Goal: Task Accomplishment & Management: Complete application form

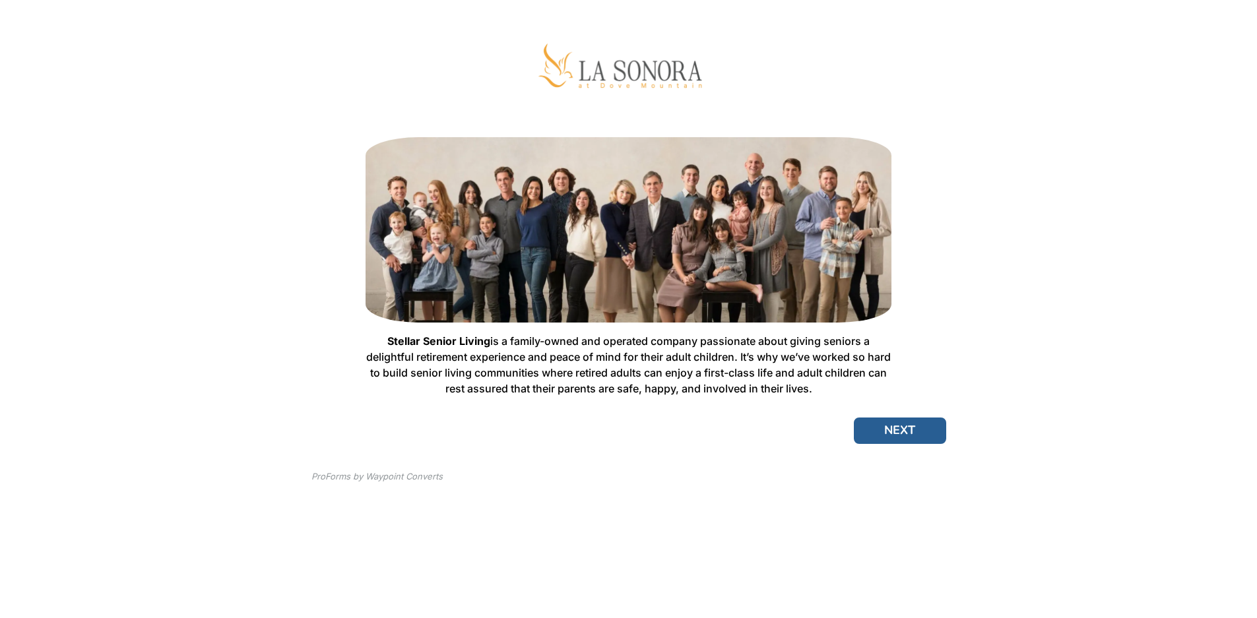
scroll to position [188, 0]
click at [946, 444] on button "NEXT" at bounding box center [900, 431] width 92 height 26
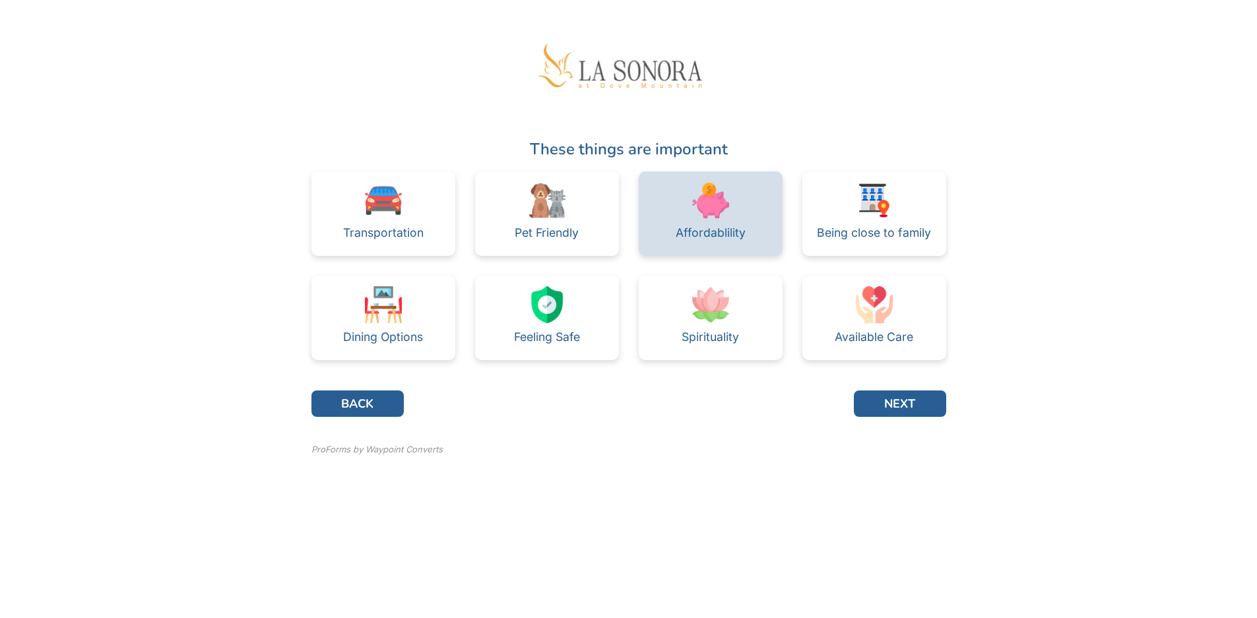
click at [729, 219] on img at bounding box center [710, 200] width 37 height 37
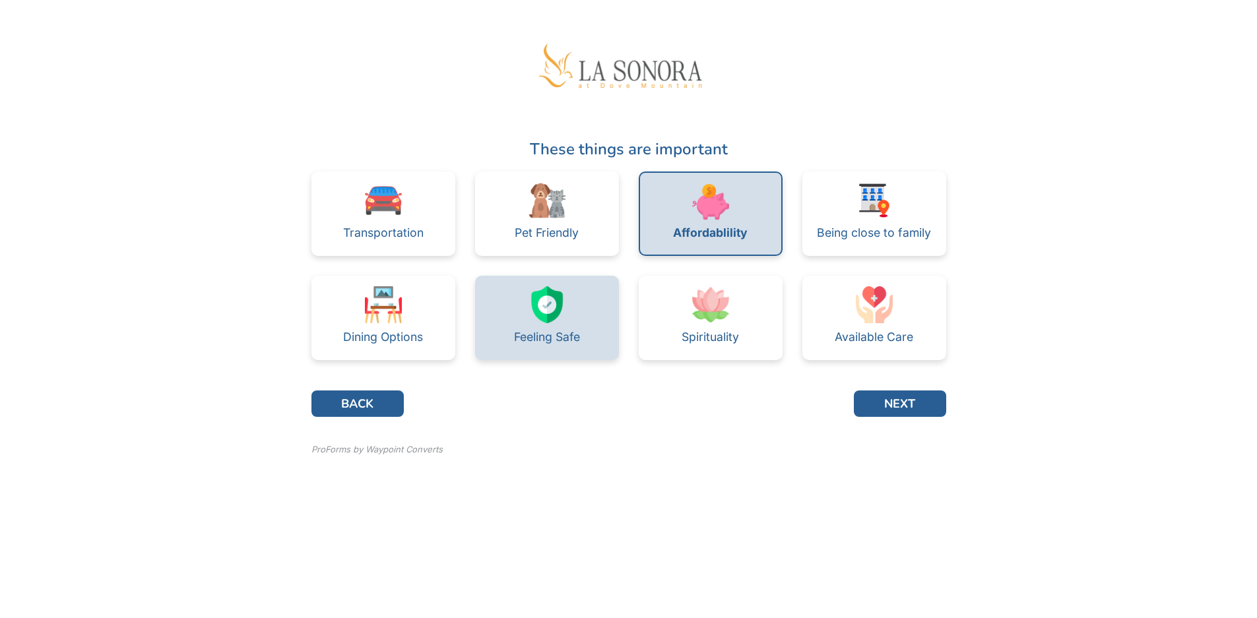
click at [528, 323] on img at bounding box center [546, 304] width 37 height 37
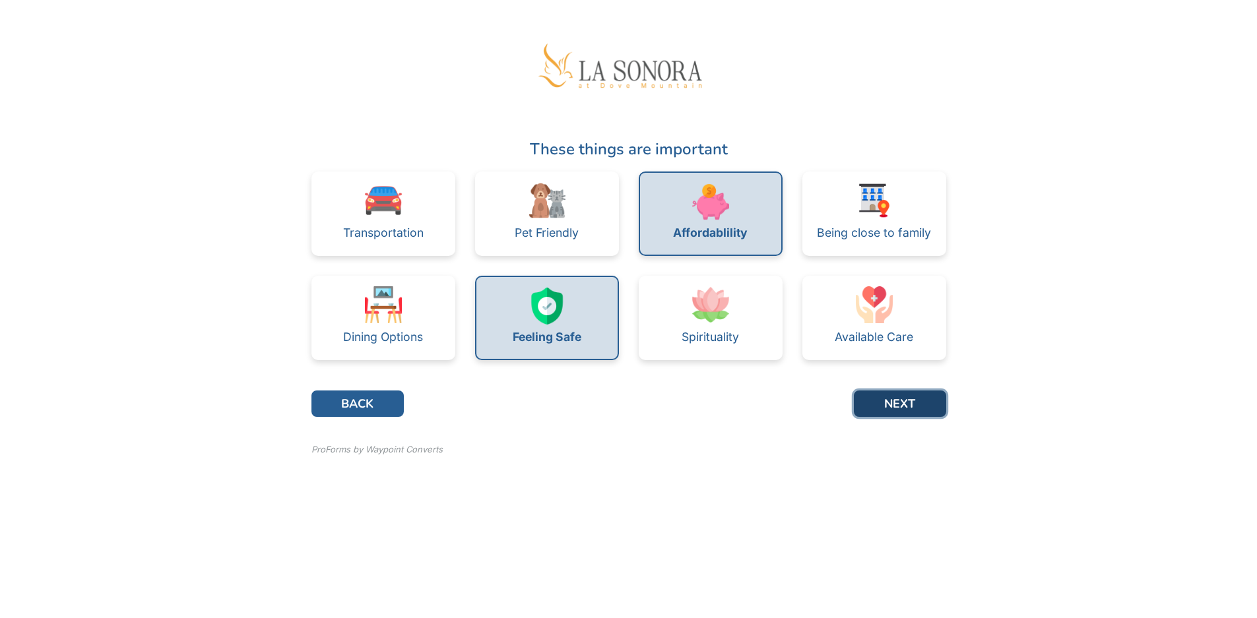
click at [946, 417] on button "NEXT" at bounding box center [900, 404] width 92 height 26
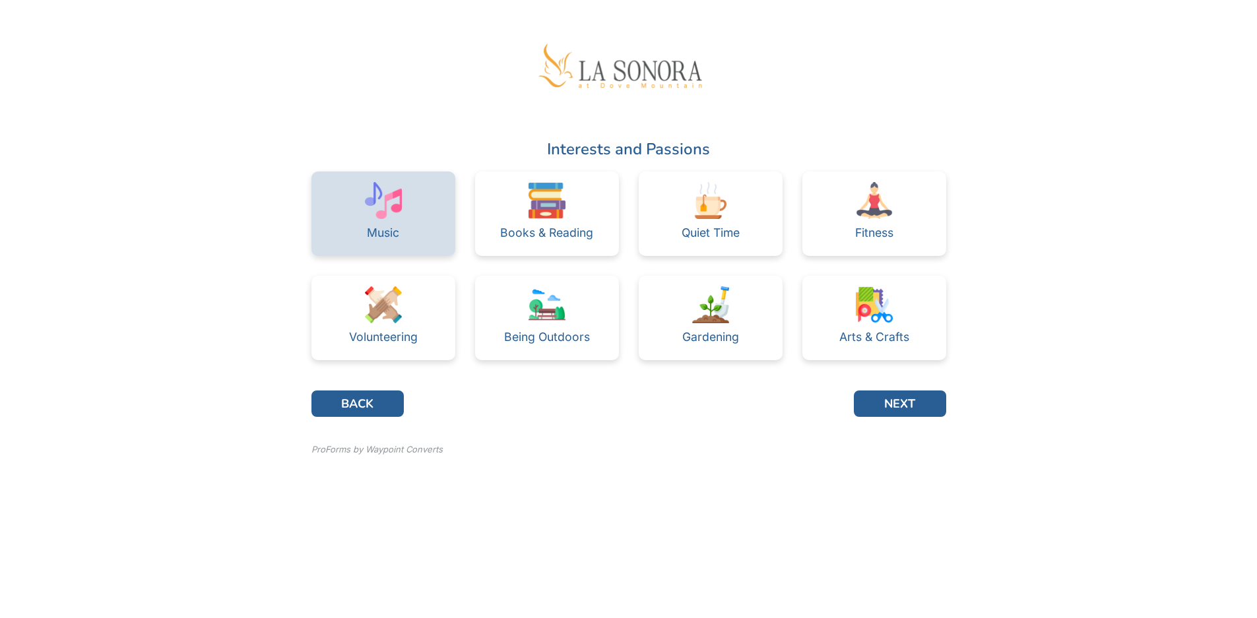
click at [313, 256] on div "Music" at bounding box center [383, 214] width 144 height 84
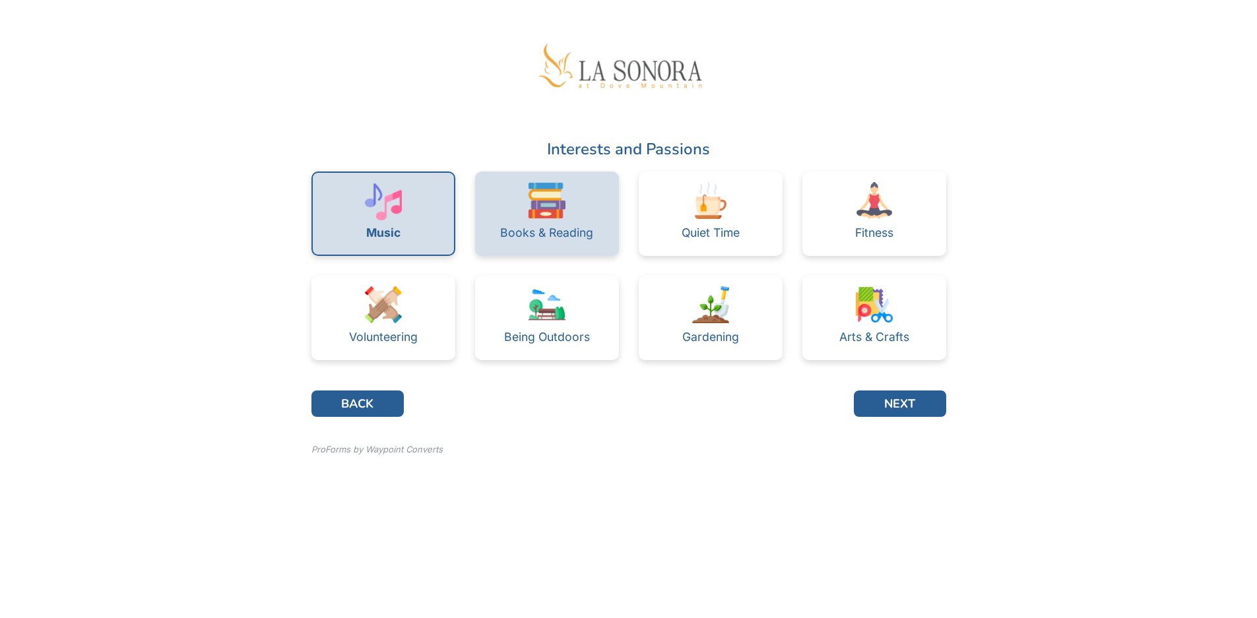
click at [517, 239] on div "Books & Reading" at bounding box center [546, 233] width 93 height 12
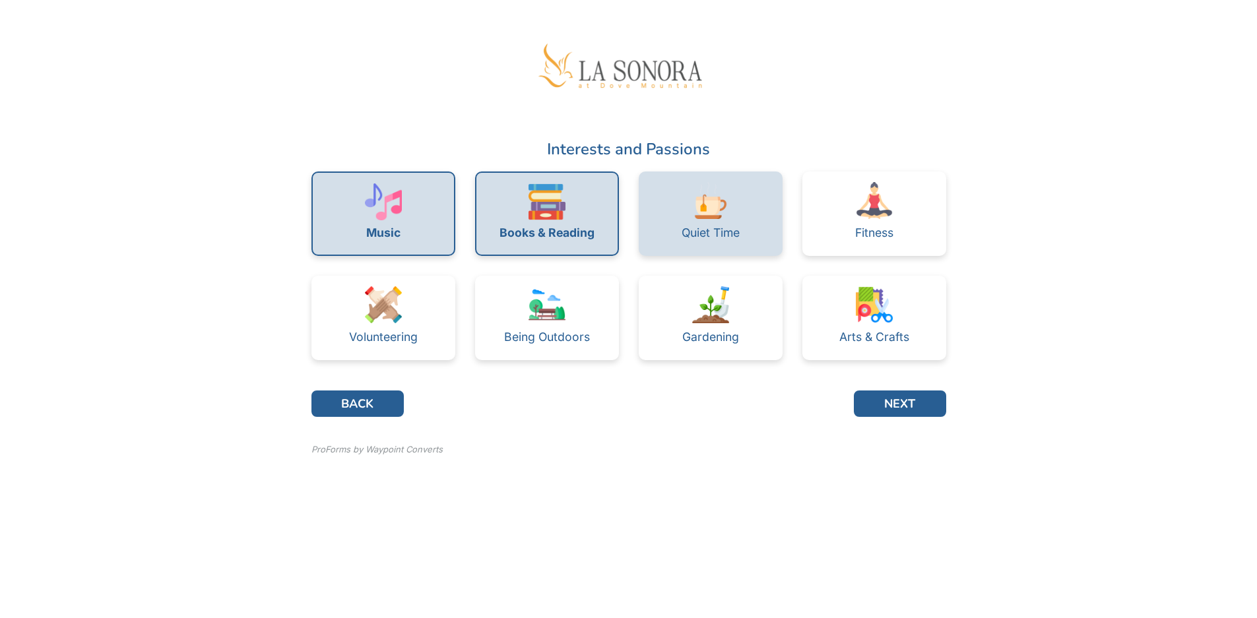
click at [726, 239] on div "Quiet Time" at bounding box center [711, 233] width 58 height 12
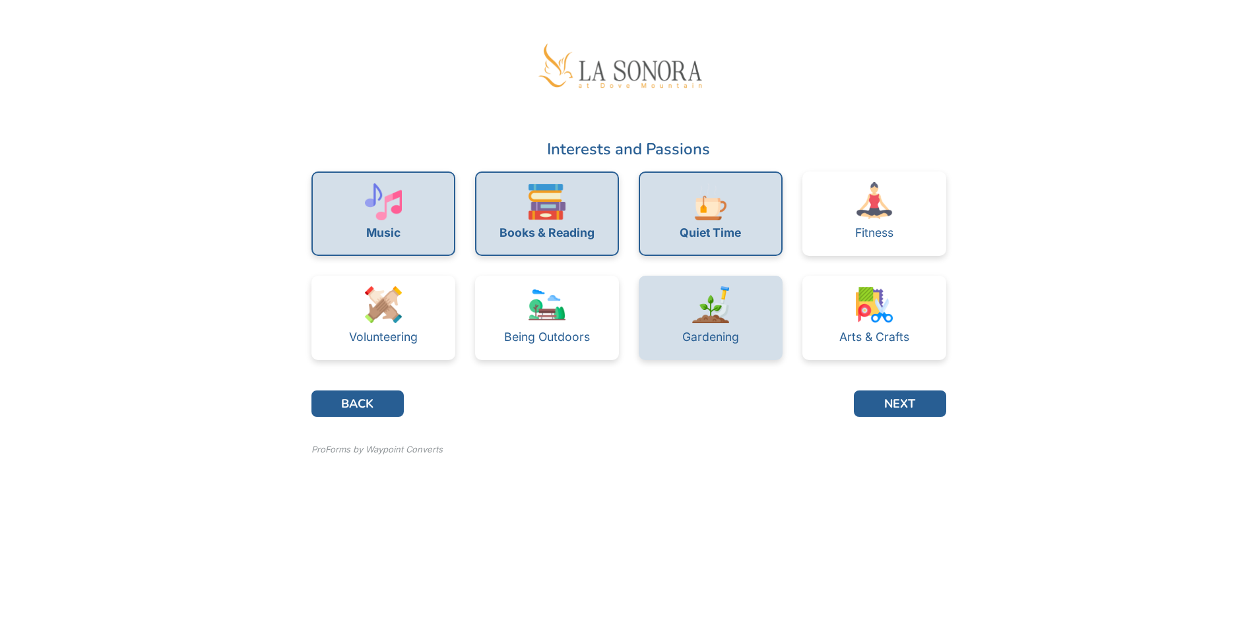
scroll to position [144, 0]
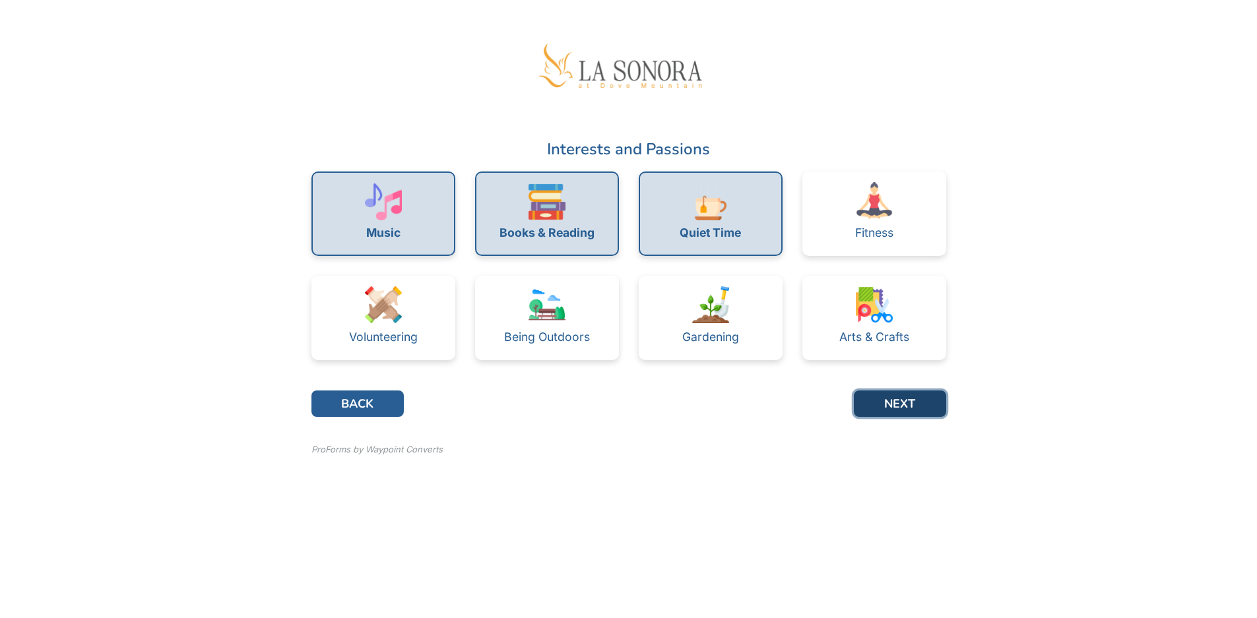
click at [946, 417] on button "NEXT" at bounding box center [900, 404] width 92 height 26
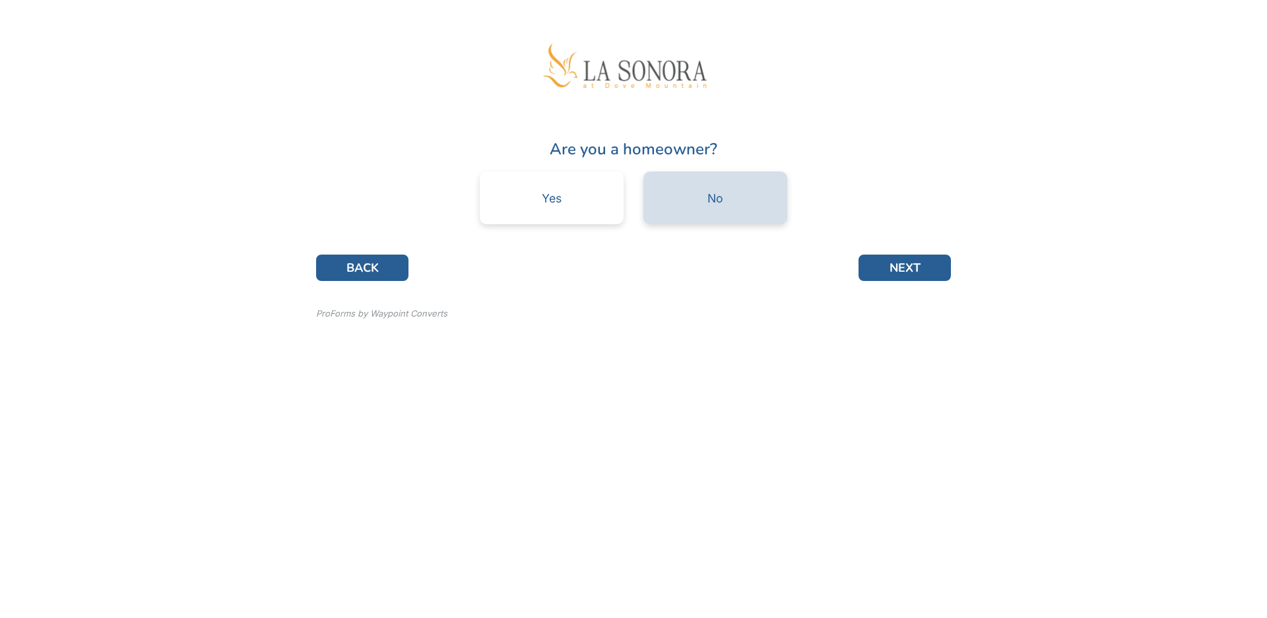
click at [723, 205] on div "No" at bounding box center [715, 199] width 16 height 12
click at [951, 281] on button "NEXT" at bounding box center [904, 268] width 92 height 26
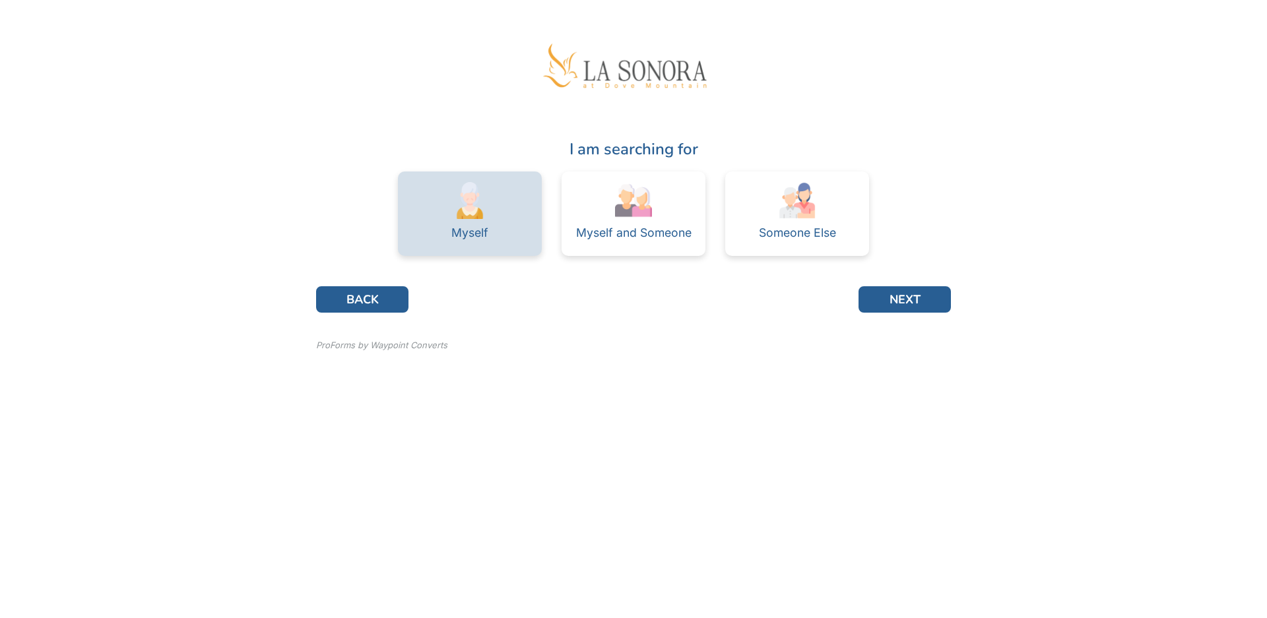
click at [408, 256] on div "Myself" at bounding box center [470, 214] width 144 height 84
click at [951, 313] on button "NEXT" at bounding box center [904, 299] width 92 height 26
